Goal: Navigation & Orientation: Understand site structure

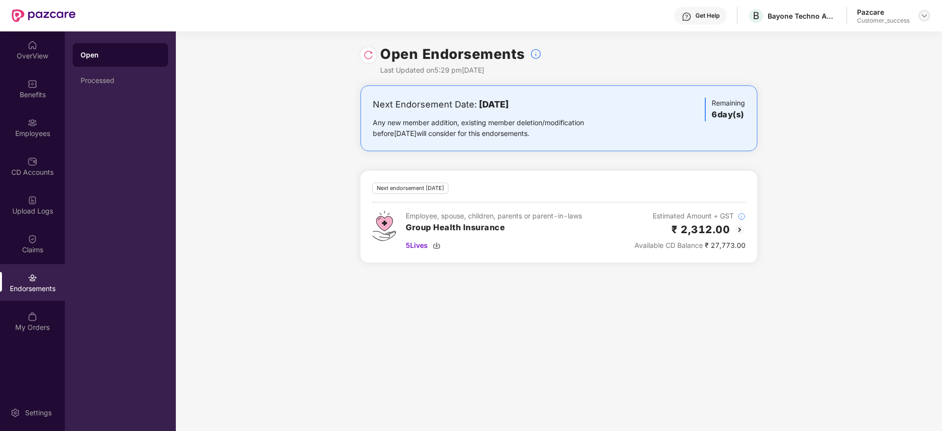
click at [923, 17] on img at bounding box center [924, 16] width 8 height 8
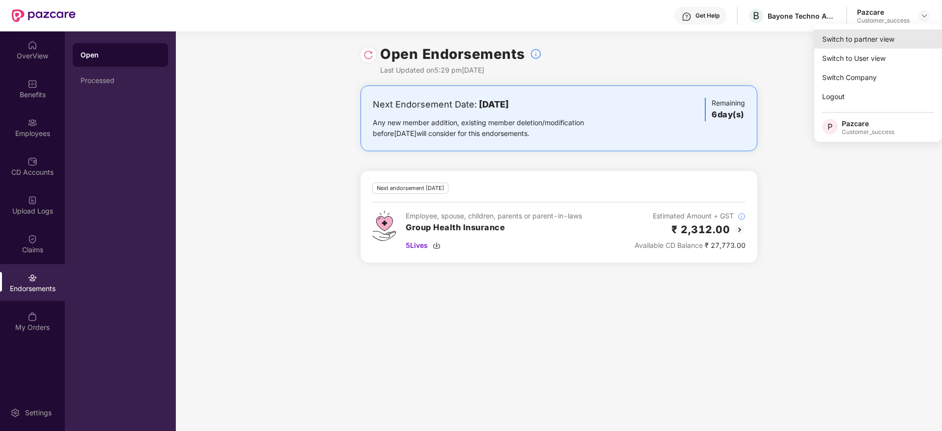
click at [876, 39] on div "Switch to partner view" at bounding box center [878, 38] width 128 height 19
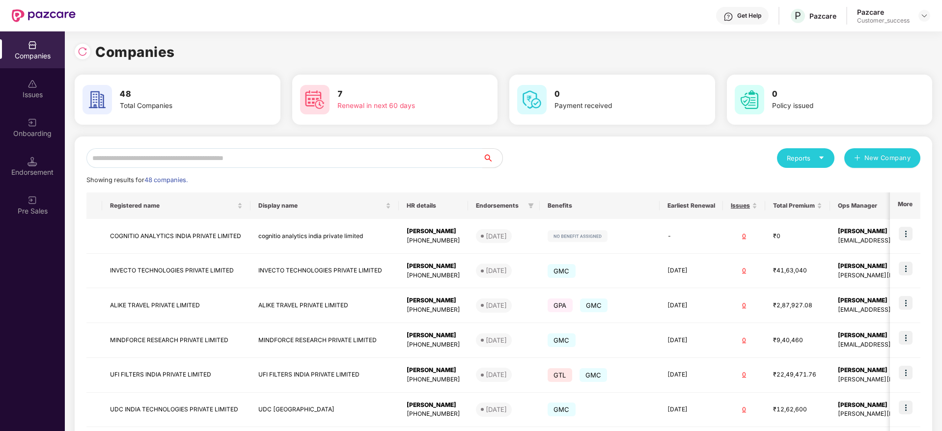
click at [580, 94] on h3 "0" at bounding box center [616, 94] width 124 height 13
drag, startPoint x: 580, startPoint y: 94, endPoint x: 575, endPoint y: 122, distance: 28.3
click at [575, 122] on div "0 Payment received" at bounding box center [612, 100] width 206 height 50
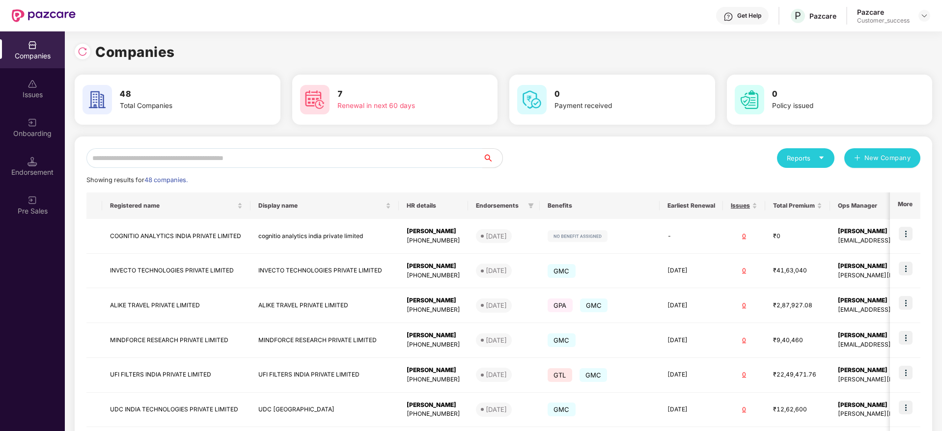
click at [575, 122] on div "0 Payment received" at bounding box center [612, 100] width 206 height 50
drag, startPoint x: 575, startPoint y: 122, endPoint x: 566, endPoint y: 169, distance: 48.1
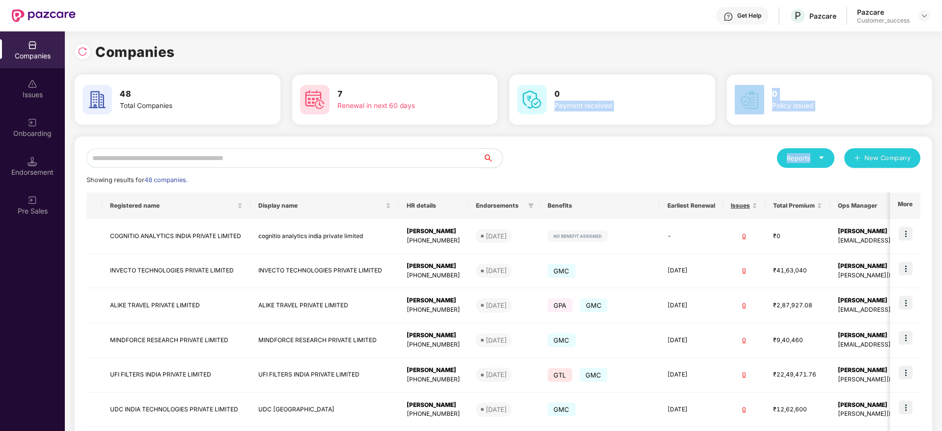
click at [566, 169] on div "Companies 48 Total Companies 7 Renewal in next 60 days 0 Payment received 0 Pol…" at bounding box center [503, 331] width 857 height 580
click at [566, 169] on div "Reports New Company Showing results for 48 companies. Registered name Display n…" at bounding box center [503, 374] width 834 height 453
click at [575, 73] on div "Companies 48 Total Companies 7 Renewal in next 60 days 0 Payment received 0 Pol…" at bounding box center [503, 331] width 857 height 580
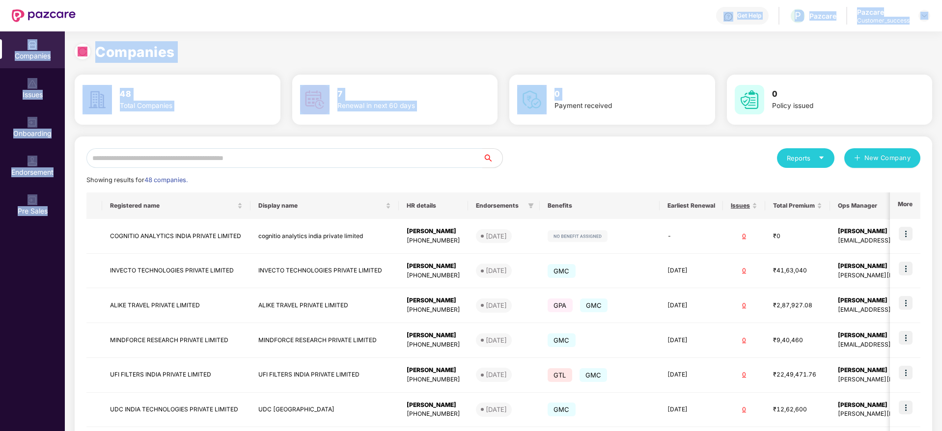
drag, startPoint x: 0, startPoint y: 0, endPoint x: 570, endPoint y: 16, distance: 570.7
click at [570, 16] on div "Get Help P Pazcare Pazcare Customer_success Companies Issues Onboarding Endorse…" at bounding box center [471, 215] width 942 height 431
click at [570, 16] on div "Get Help P Pazcare Pazcare Customer_success" at bounding box center [503, 15] width 854 height 31
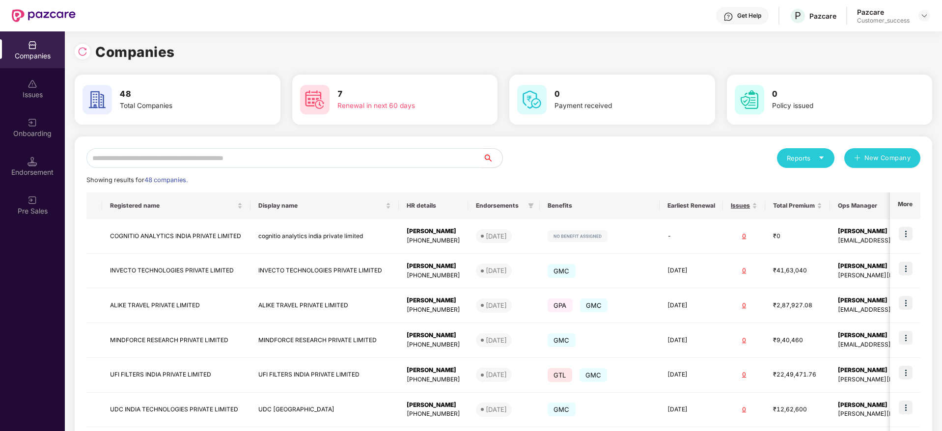
click at [570, 16] on div "Get Help P Pazcare Pazcare Customer_success" at bounding box center [503, 15] width 854 height 31
click at [567, 18] on div "Get Help P Pazcare Pazcare Customer_success" at bounding box center [503, 15] width 854 height 31
